Goal: Transaction & Acquisition: Purchase product/service

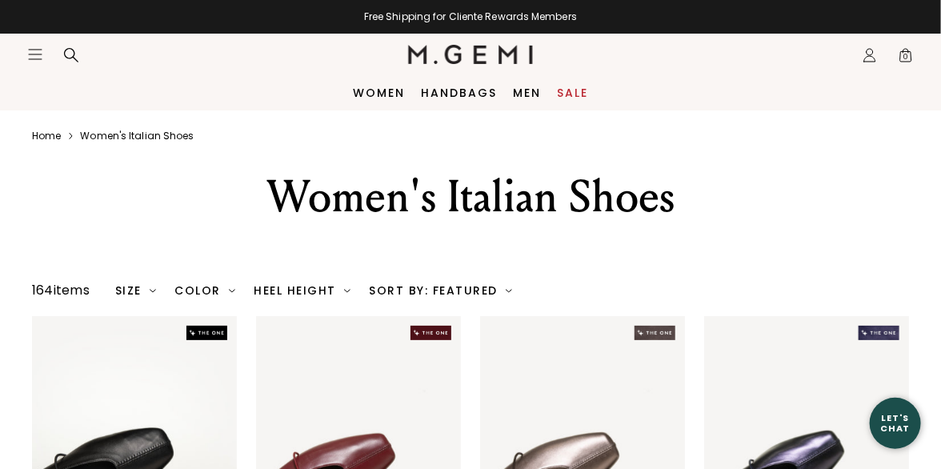
click at [31, 53] on icon "Icons/20x20/hamburger@2x" at bounding box center [35, 54] width 16 height 16
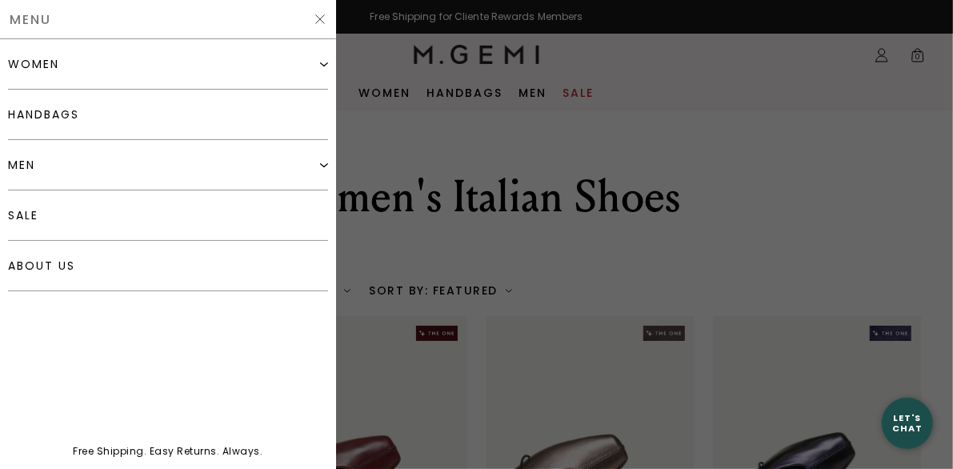
click at [323, 65] on img at bounding box center [324, 64] width 8 height 8
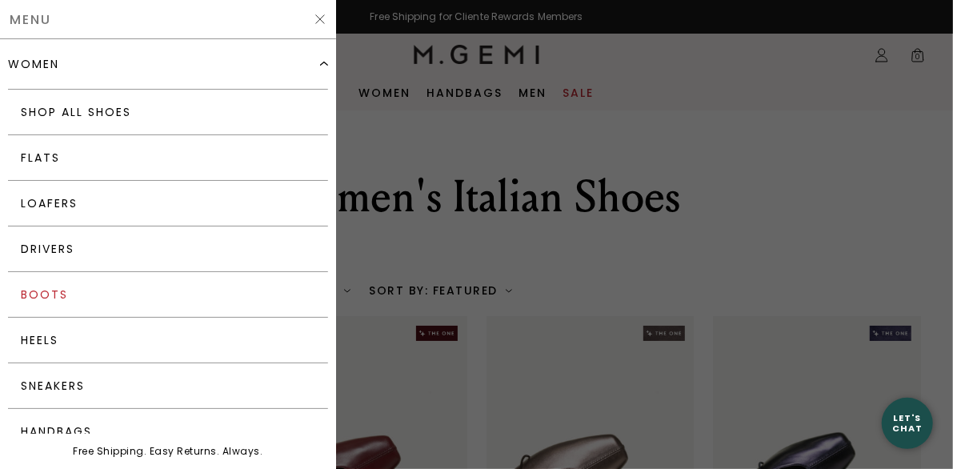
click at [54, 290] on link "Boots" at bounding box center [168, 295] width 320 height 46
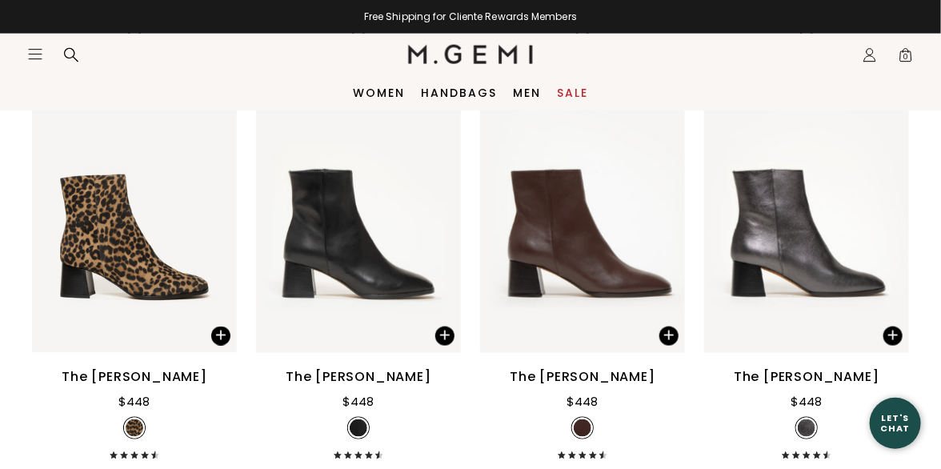
scroll to position [597, 0]
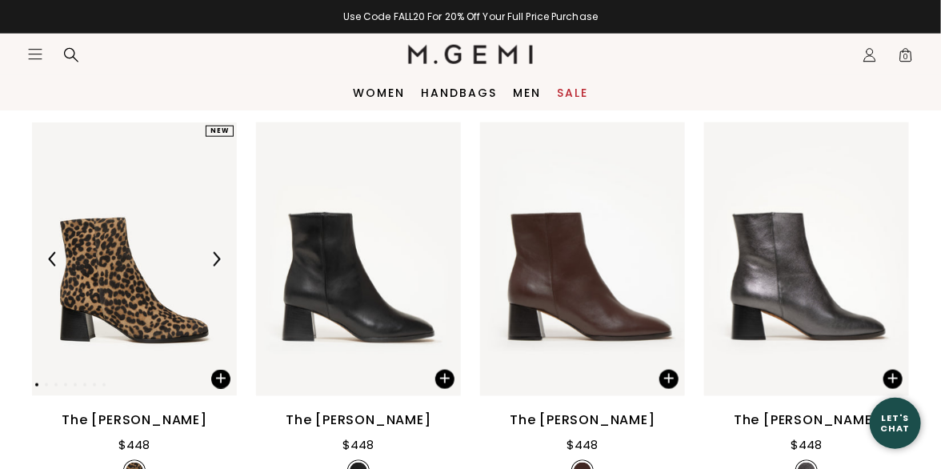
click at [220, 257] on img at bounding box center [216, 259] width 14 height 14
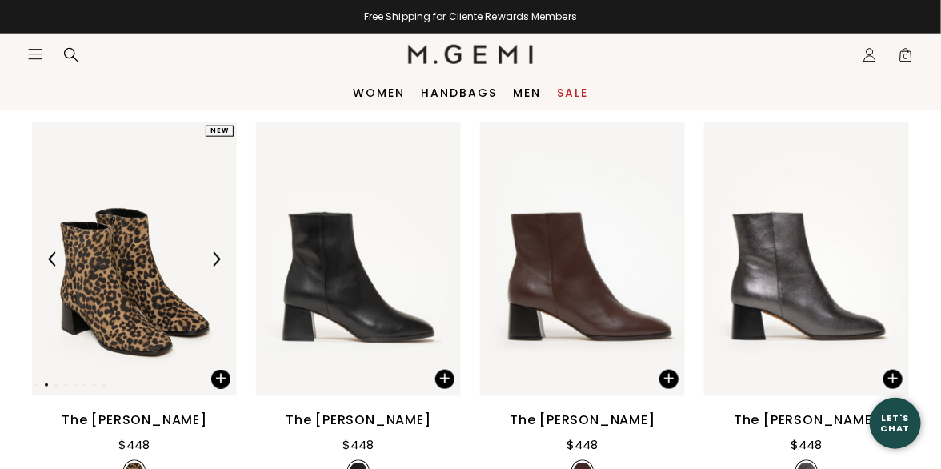
click at [220, 257] on img at bounding box center [216, 259] width 14 height 14
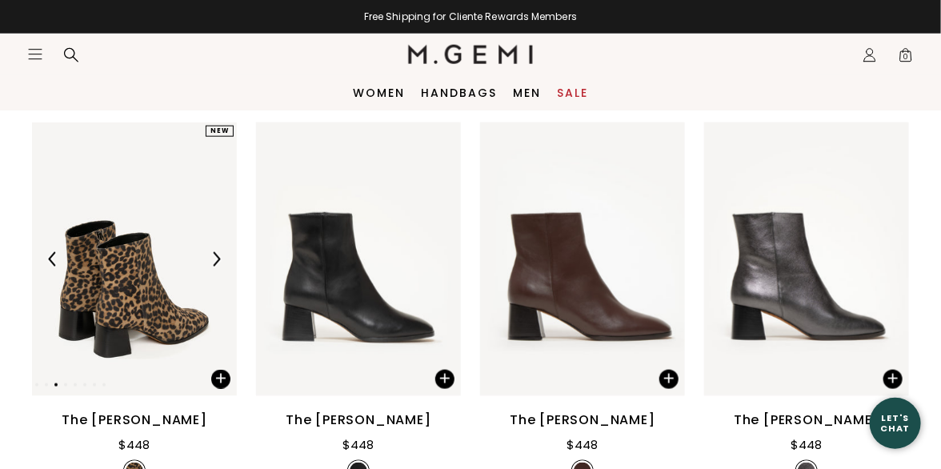
click at [220, 257] on img at bounding box center [216, 259] width 14 height 14
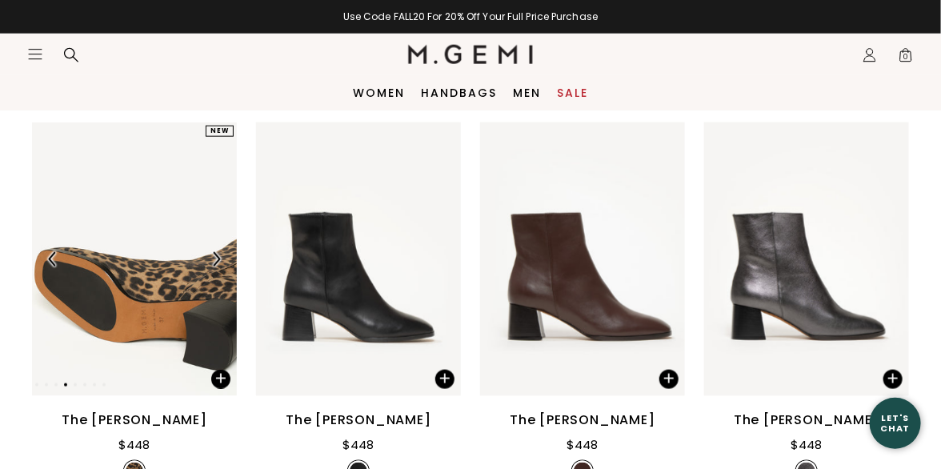
click at [162, 262] on div at bounding box center [134, 259] width 205 height 26
